Goal: Find specific page/section: Find specific page/section

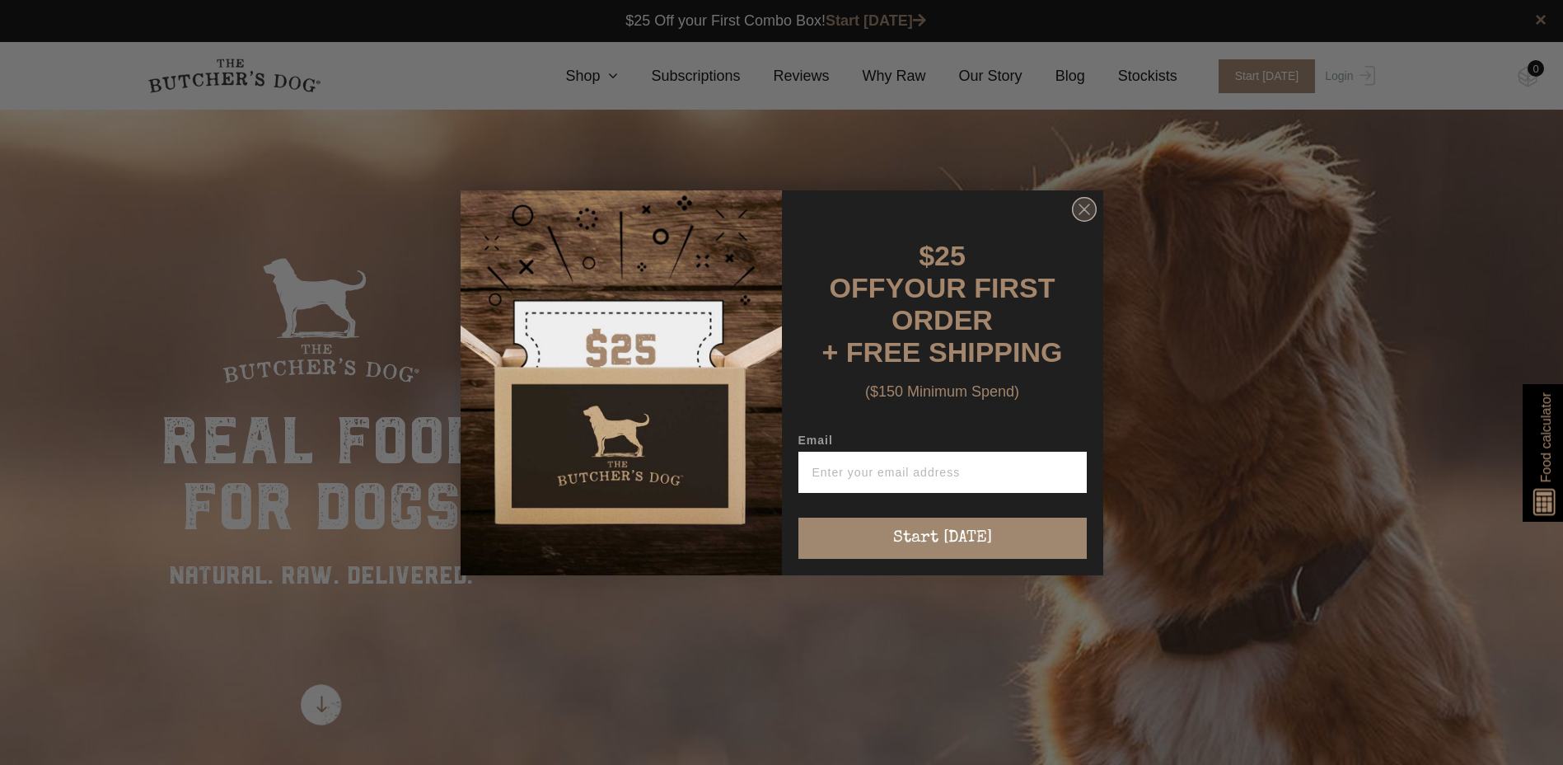
click at [1087, 210] on icon "Close dialog" at bounding box center [1084, 209] width 10 height 10
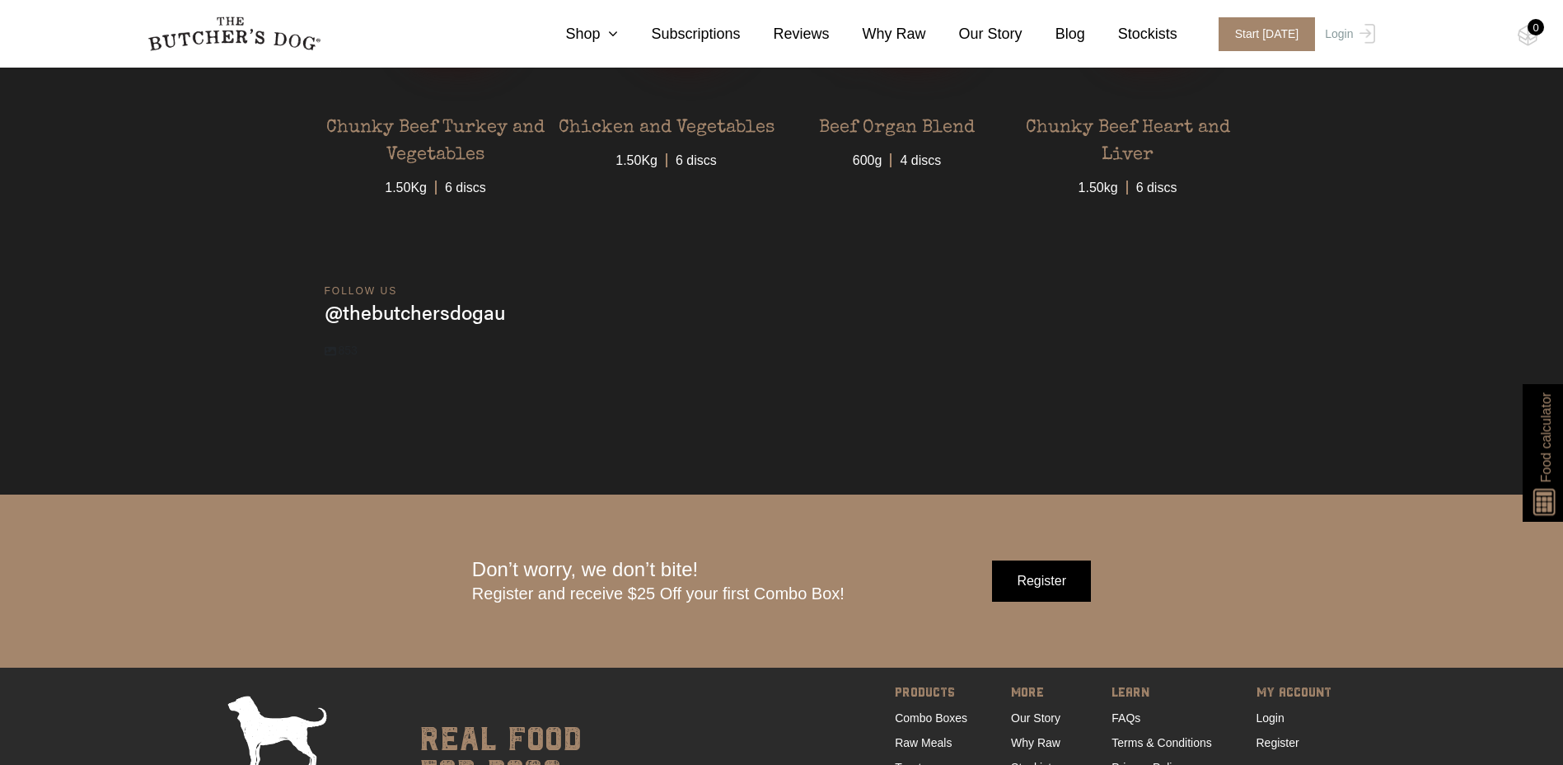
scroll to position [5509, 0]
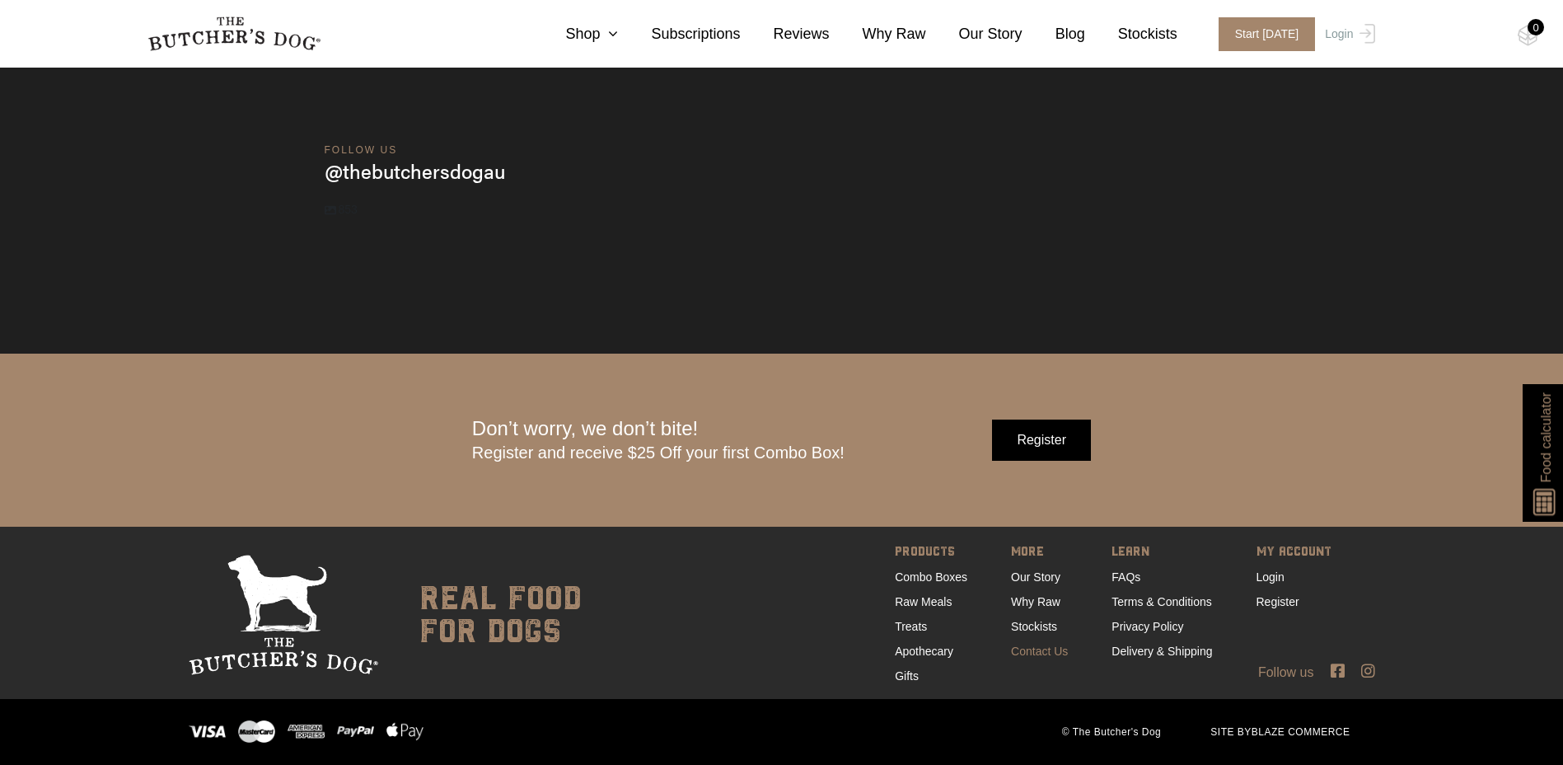
click at [1045, 648] on link "Contact Us" at bounding box center [1039, 650] width 57 height 13
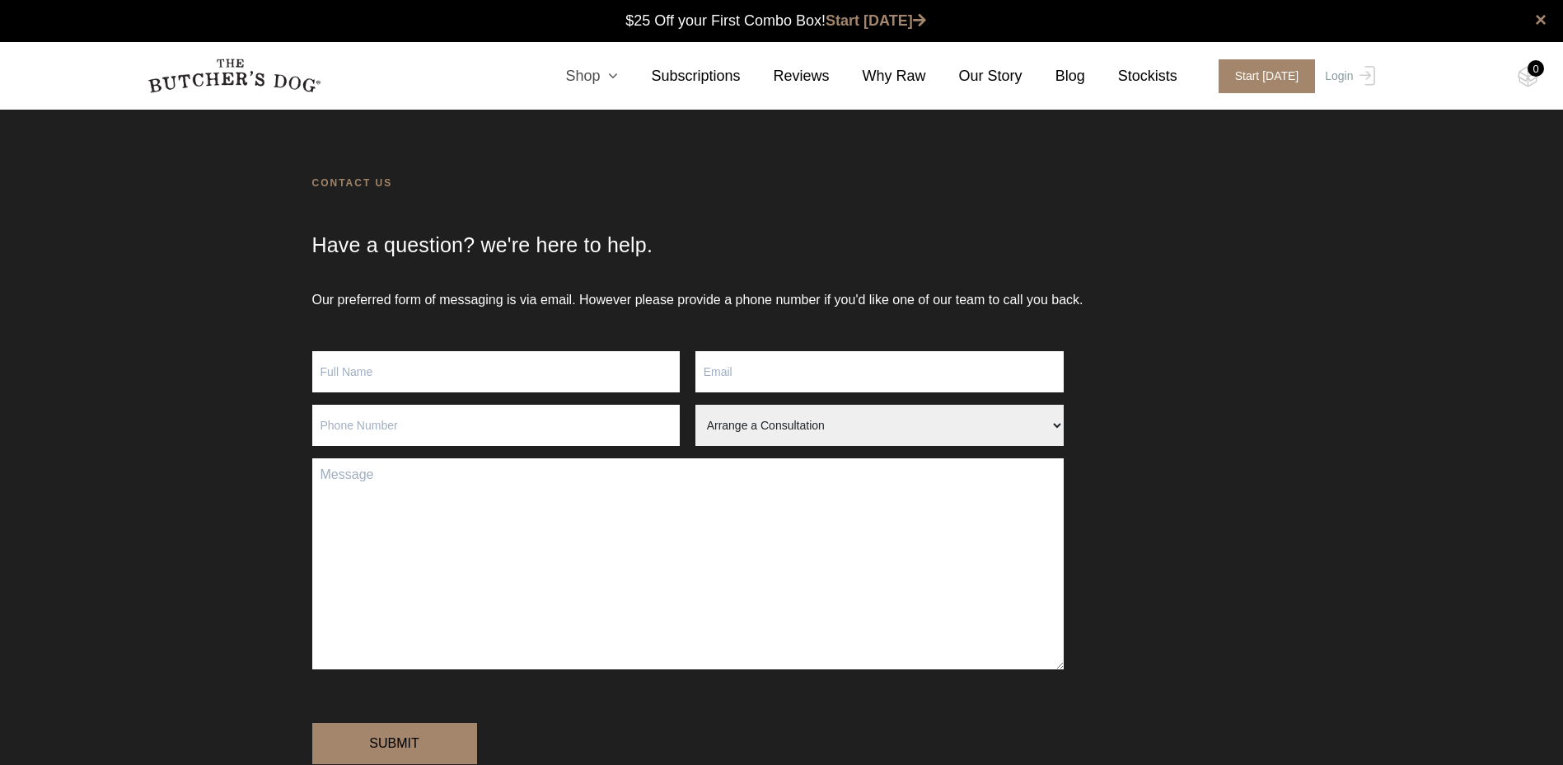
click at [618, 76] on icon at bounding box center [609, 75] width 18 height 15
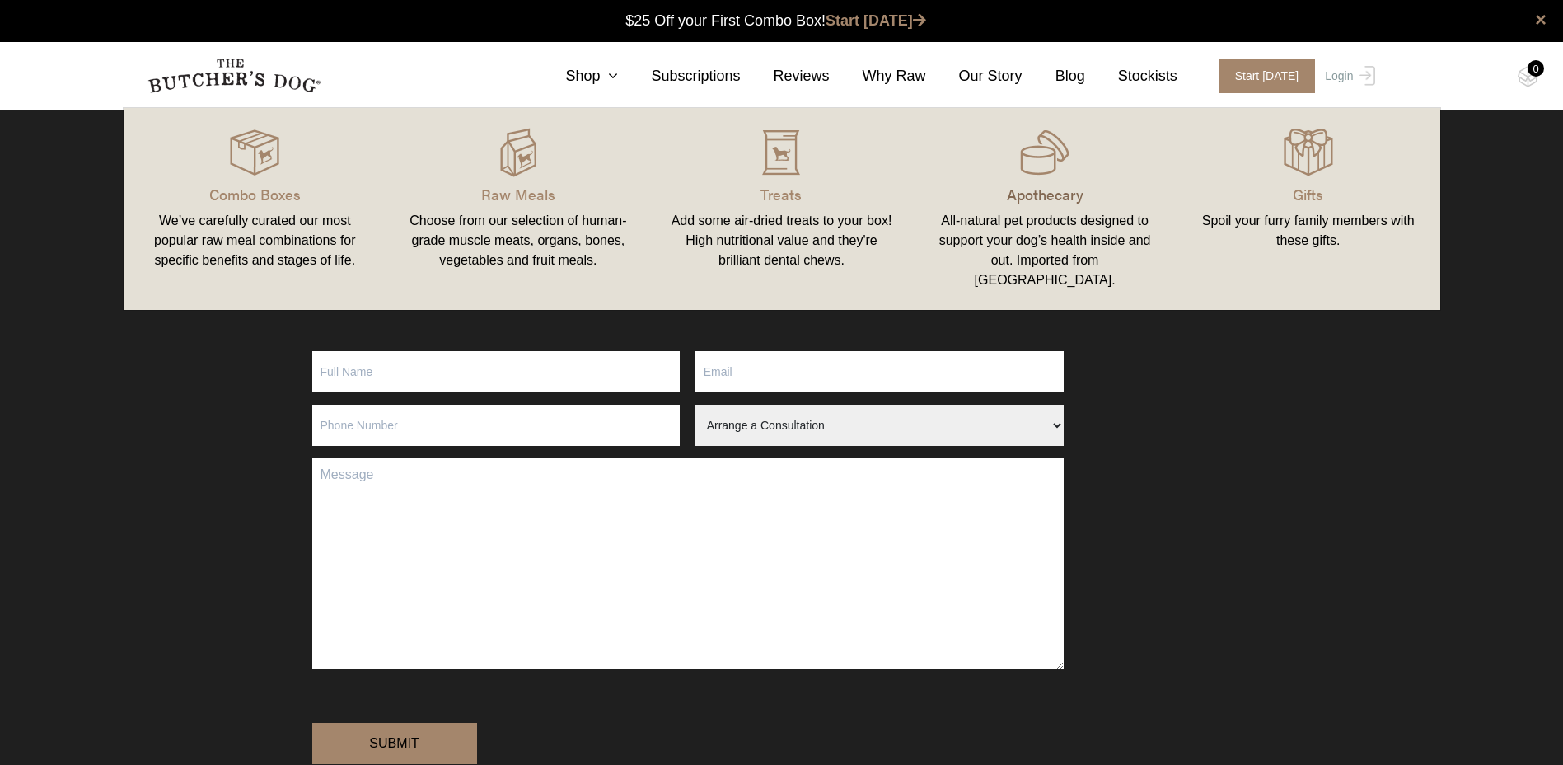
click at [1031, 190] on p "Apothecary" at bounding box center [1045, 194] width 224 height 22
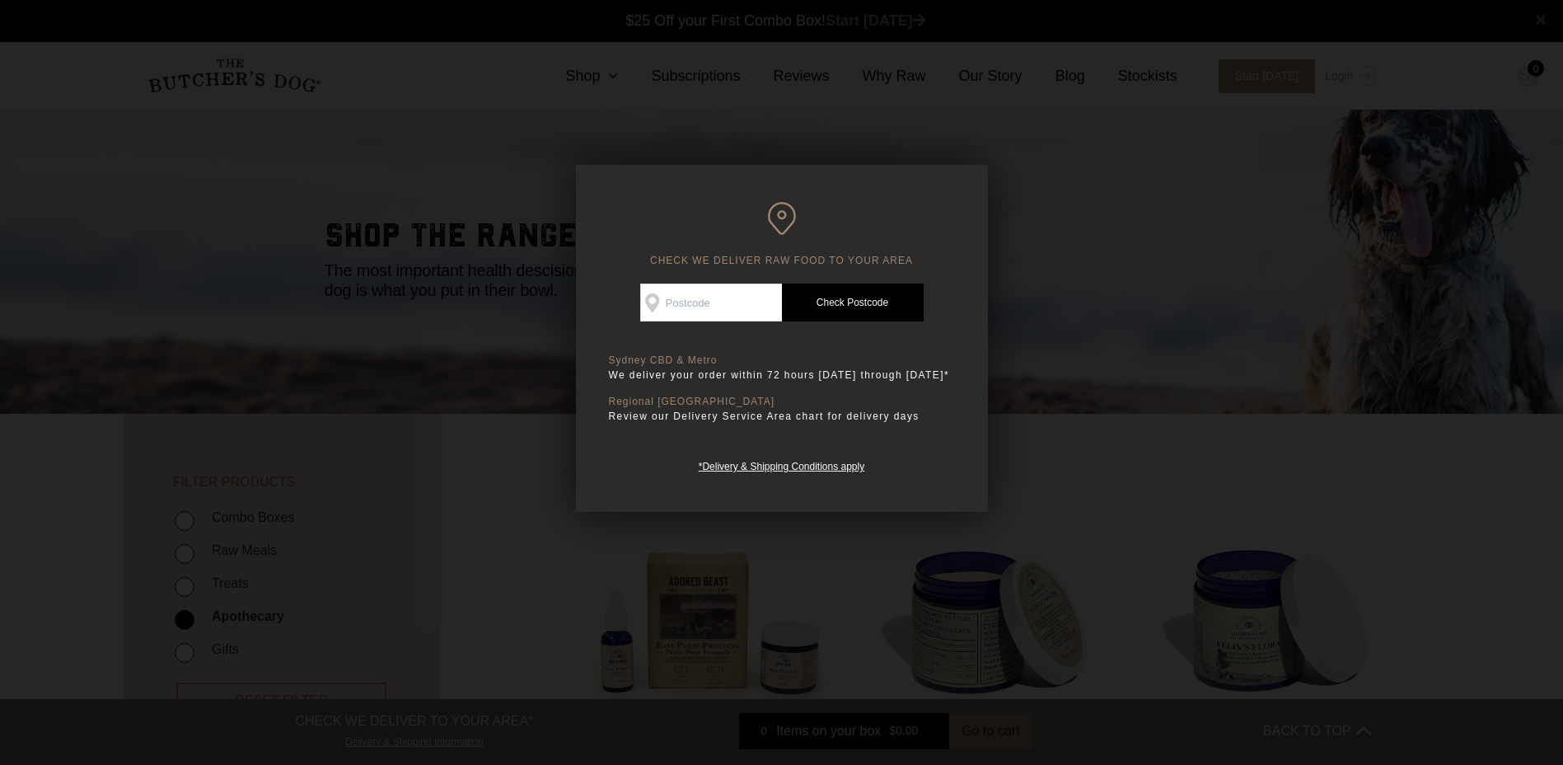
click at [737, 300] on input "Check Availability At" at bounding box center [711, 302] width 142 height 38
type input "2185"
click at [876, 297] on link "Check Postcode" at bounding box center [853, 302] width 142 height 38
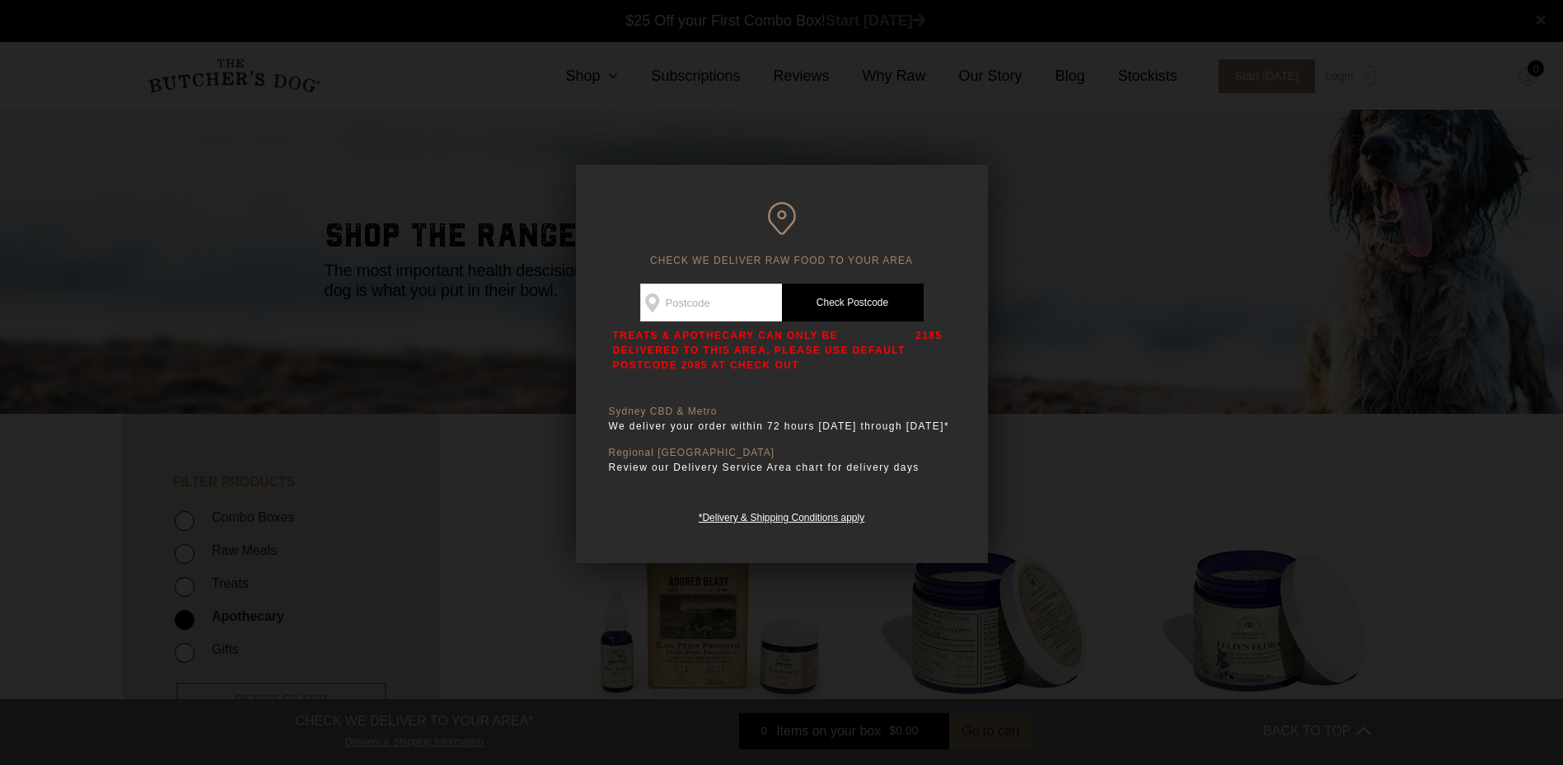
click at [713, 302] on input "Check Availability At" at bounding box center [711, 302] width 142 height 38
drag, startPoint x: 713, startPoint y: 302, endPoint x: 644, endPoint y: 300, distance: 68.4
click at [644, 300] on input "2185" at bounding box center [711, 302] width 142 height 38
type input "2085"
click at [886, 300] on link "Check Postcode" at bounding box center [853, 302] width 142 height 38
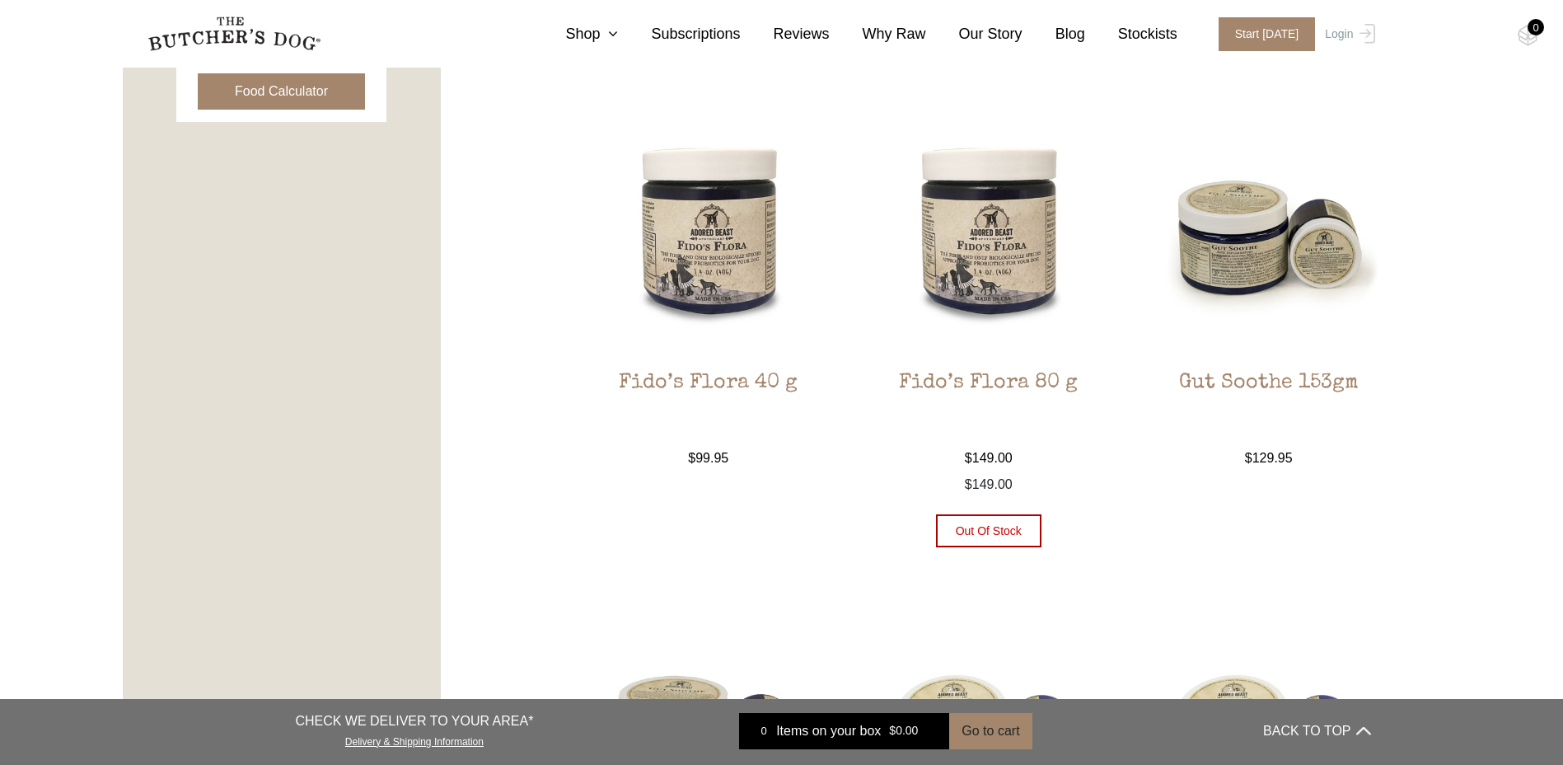
scroll to position [906, 0]
